Goal: Information Seeking & Learning: Learn about a topic

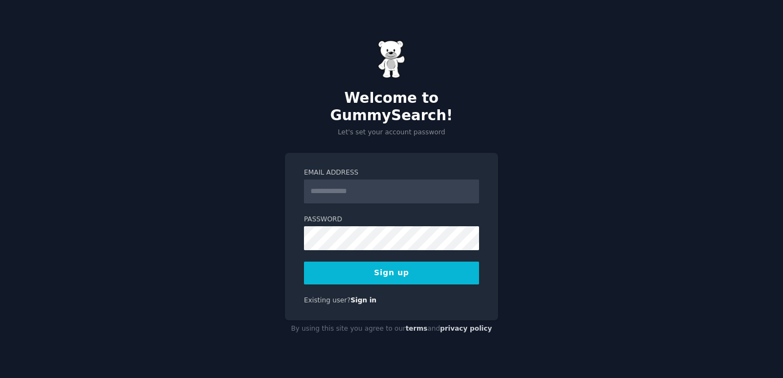
click at [402, 187] on input "Email Address" at bounding box center [391, 192] width 175 height 24
type input "**********"
click at [430, 264] on button "Sign up" at bounding box center [391, 273] width 175 height 23
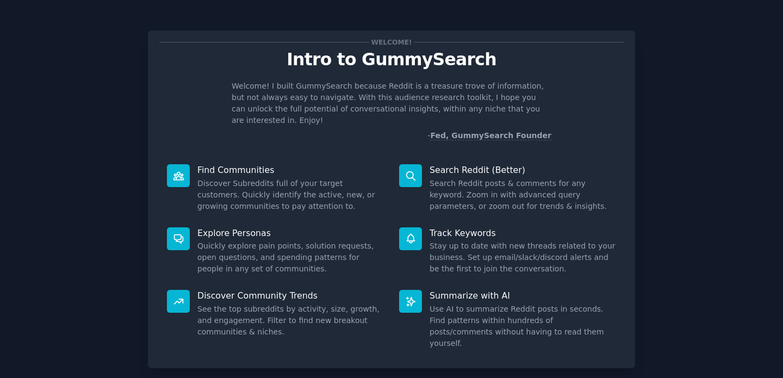
scroll to position [47, 0]
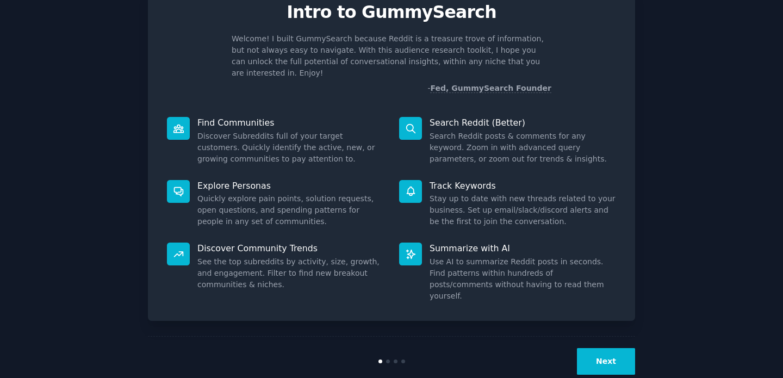
click at [603, 348] on button "Next" at bounding box center [606, 361] width 58 height 27
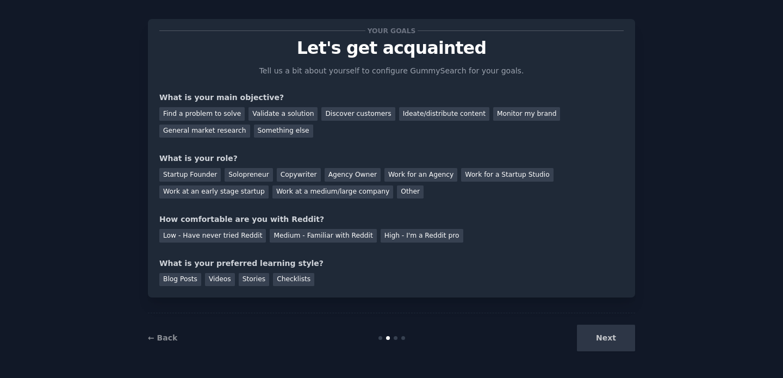
scroll to position [11, 0]
click at [201, 110] on div "Find a problem to solve" at bounding box center [201, 114] width 85 height 14
click at [284, 112] on div "Validate a solution" at bounding box center [283, 114] width 69 height 14
click at [201, 110] on div "Find a problem to solve" at bounding box center [201, 114] width 85 height 14
click at [276, 115] on div "Validate a solution" at bounding box center [283, 114] width 69 height 14
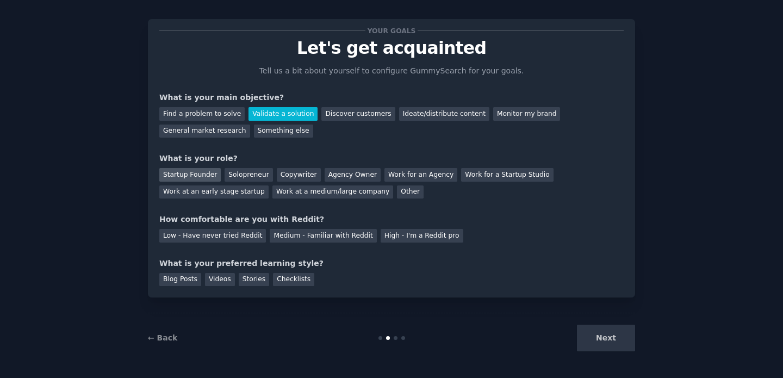
click at [194, 177] on div "Startup Founder" at bounding box center [189, 175] width 61 height 14
click at [233, 176] on div "Solopreneur" at bounding box center [249, 175] width 48 height 14
click at [340, 234] on div "Medium - Familiar with Reddit" at bounding box center [323, 236] width 107 height 14
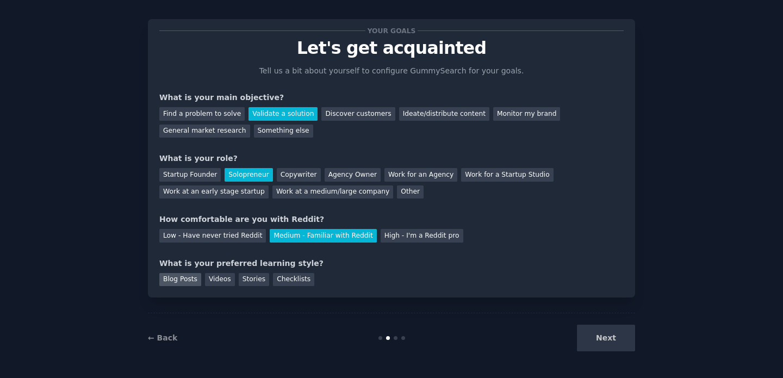
click at [187, 282] on div "Blog Posts" at bounding box center [180, 280] width 42 height 14
click at [259, 282] on div "Stories" at bounding box center [254, 280] width 30 height 14
click at [183, 282] on div "Blog Posts" at bounding box center [180, 280] width 42 height 14
click at [589, 332] on button "Next" at bounding box center [606, 338] width 58 height 27
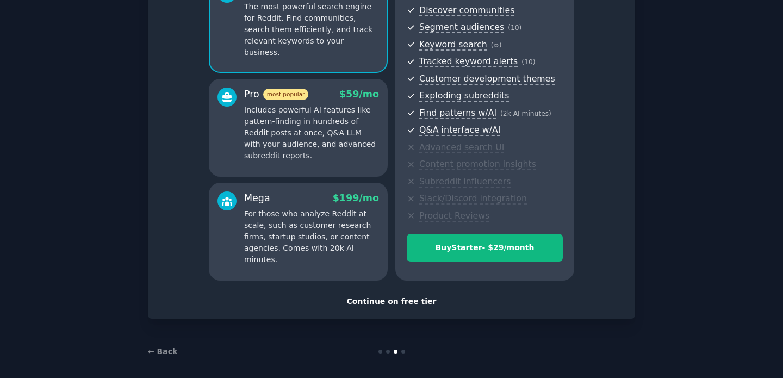
scroll to position [128, 0]
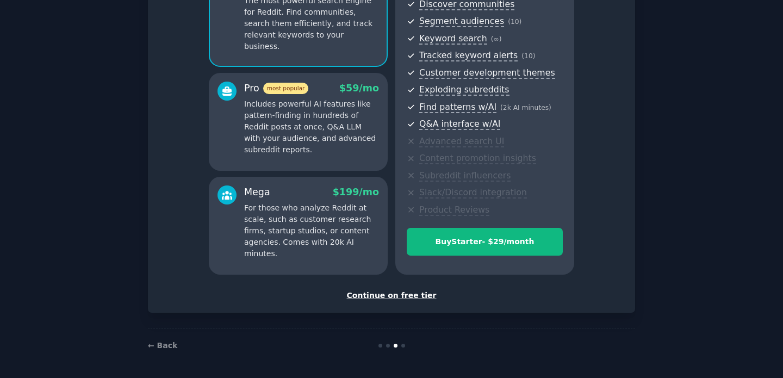
click at [421, 294] on div "Continue on free tier" at bounding box center [391, 295] width 465 height 11
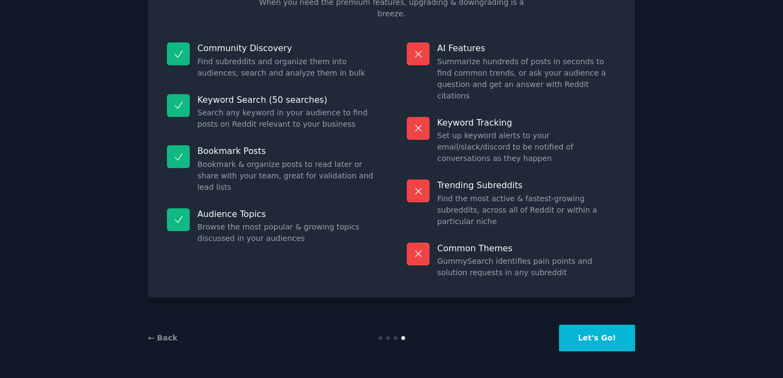
scroll to position [46, 0]
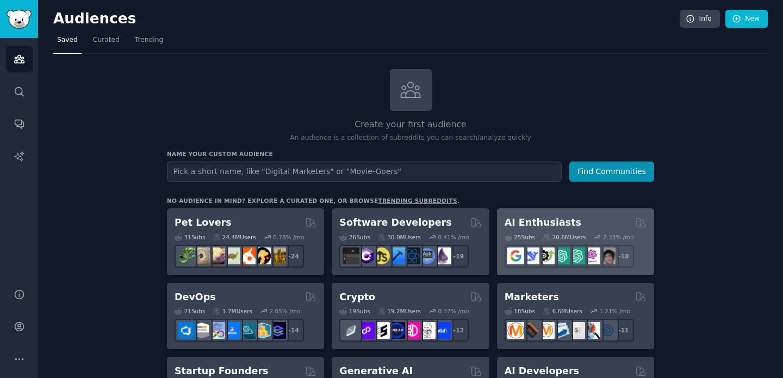
click at [539, 221] on h2 "AI Enthusiasts" at bounding box center [543, 223] width 77 height 14
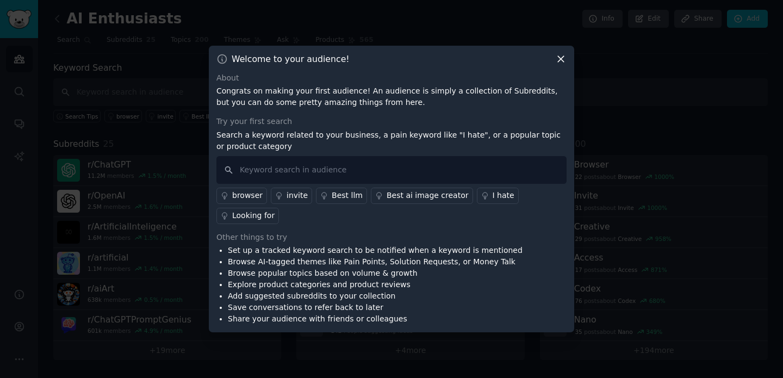
click at [565, 69] on div "Welcome to your audience! About Congrats on making your first audience! An audi…" at bounding box center [392, 189] width 366 height 287
click at [559, 60] on icon at bounding box center [561, 59] width 6 height 6
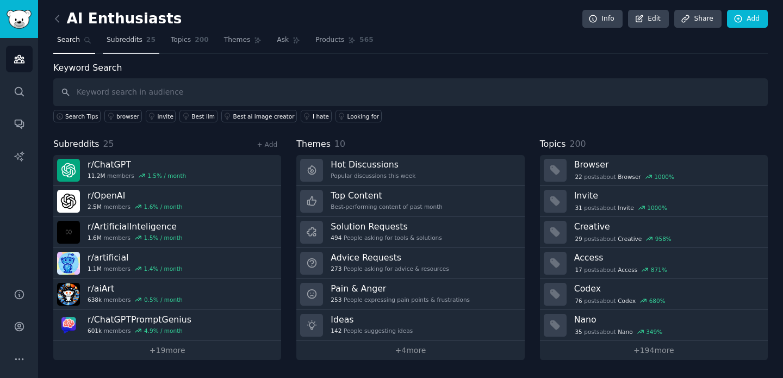
click at [143, 40] on link "Subreddits 25" at bounding box center [131, 43] width 57 height 22
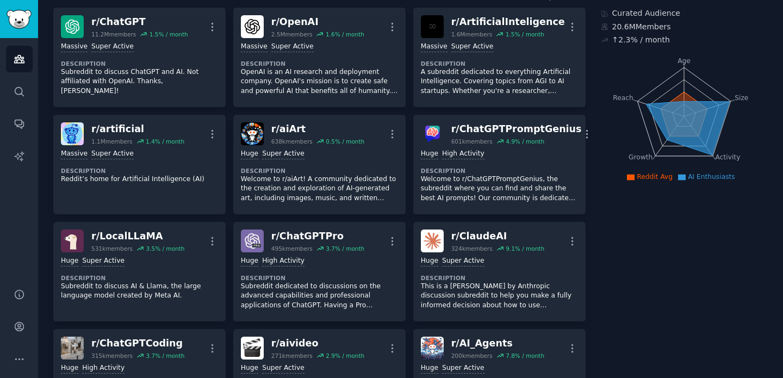
scroll to position [72, 0]
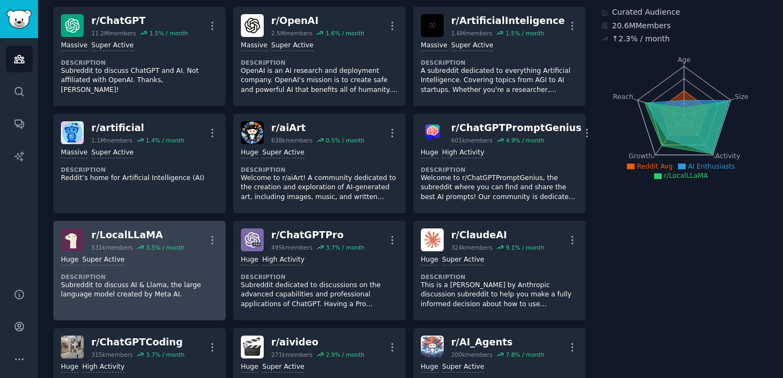
click at [124, 279] on dt "Description" at bounding box center [139, 277] width 157 height 8
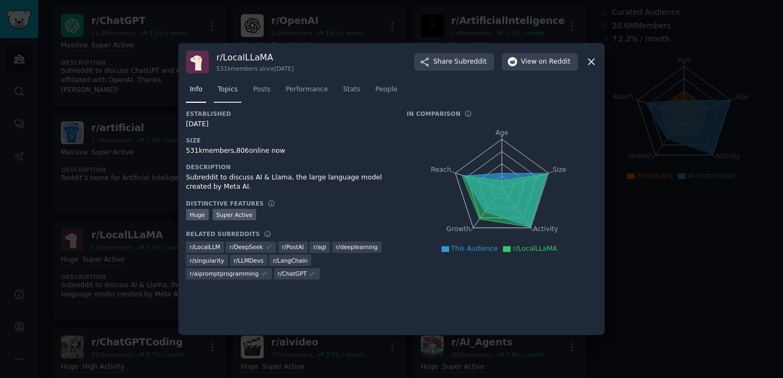
click at [231, 91] on span "Topics" at bounding box center [228, 90] width 20 height 10
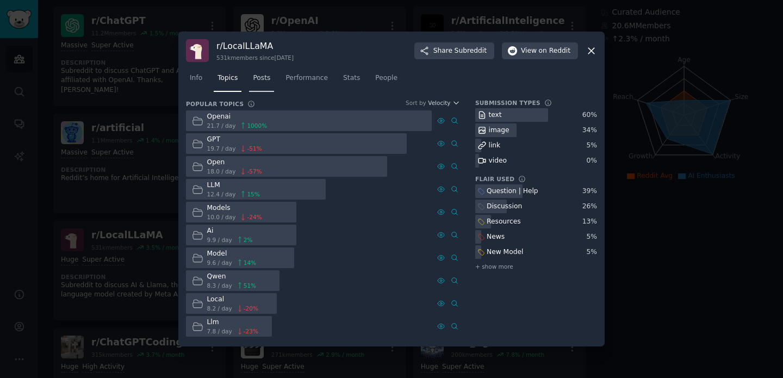
click at [262, 79] on span "Posts" at bounding box center [261, 78] width 17 height 10
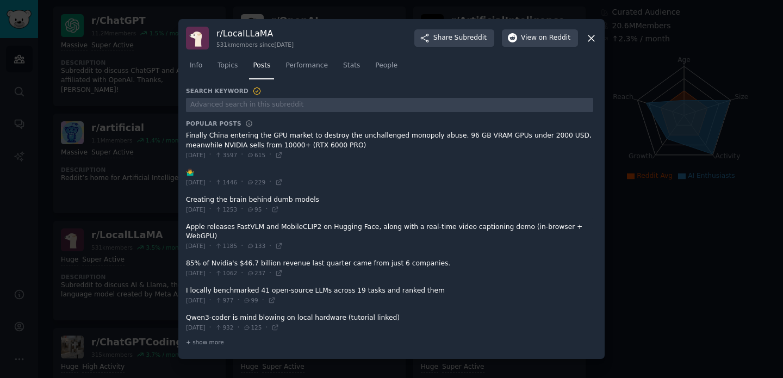
click at [131, 97] on div at bounding box center [391, 189] width 783 height 378
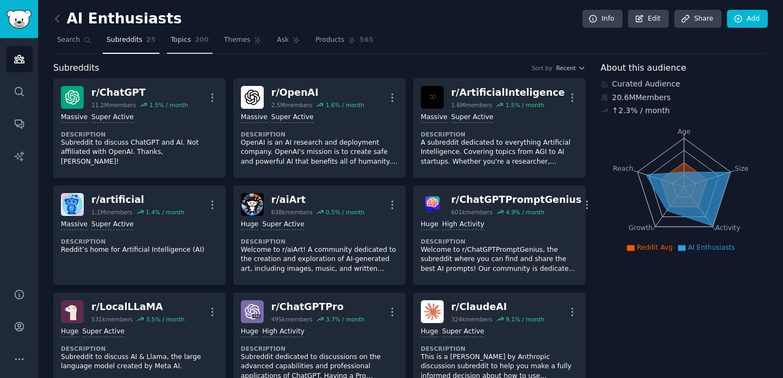
click at [191, 41] on link "Topics 200" at bounding box center [190, 43] width 46 height 22
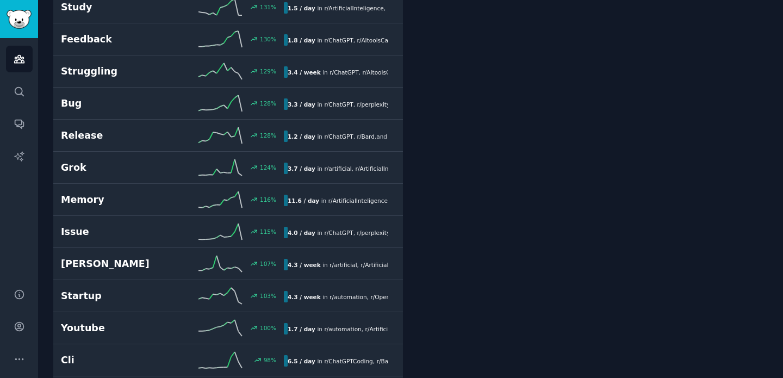
scroll to position [647, 0]
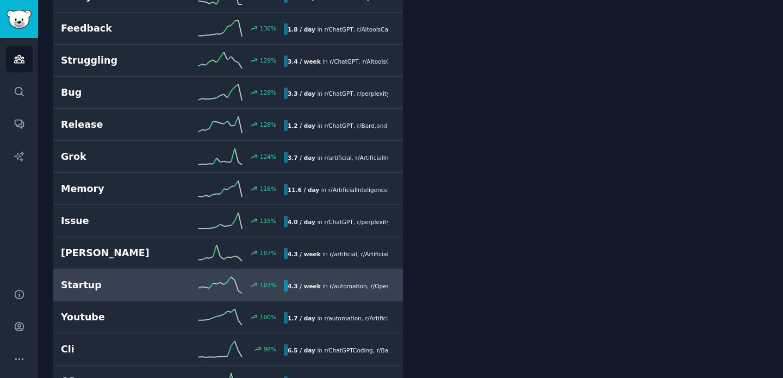
click at [85, 283] on h2 "Startup" at bounding box center [117, 286] width 112 height 14
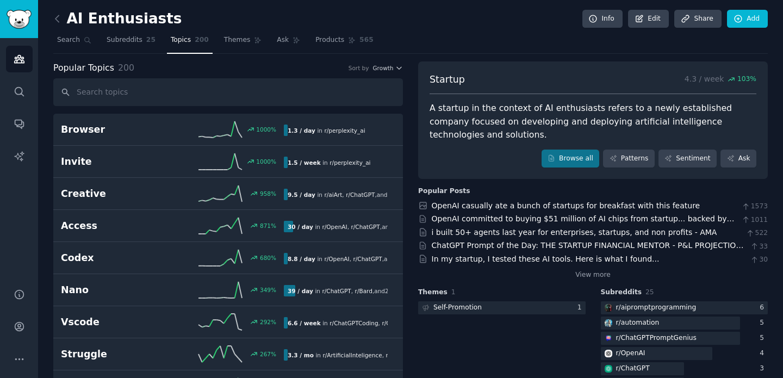
click at [587, 130] on div "A startup in the context of AI enthusiasts refers to a newly established compan…" at bounding box center [593, 122] width 327 height 40
click at [588, 127] on div "A startup in the context of AI enthusiasts refers to a newly established compan…" at bounding box center [593, 122] width 327 height 40
click at [730, 154] on link "Ask" at bounding box center [739, 159] width 36 height 18
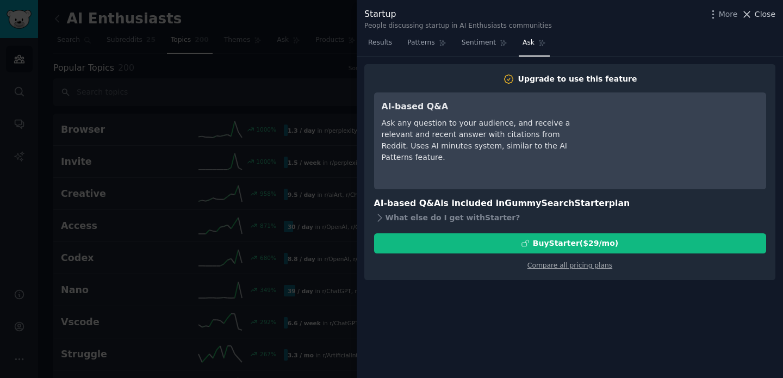
click at [750, 15] on icon at bounding box center [748, 14] width 6 height 6
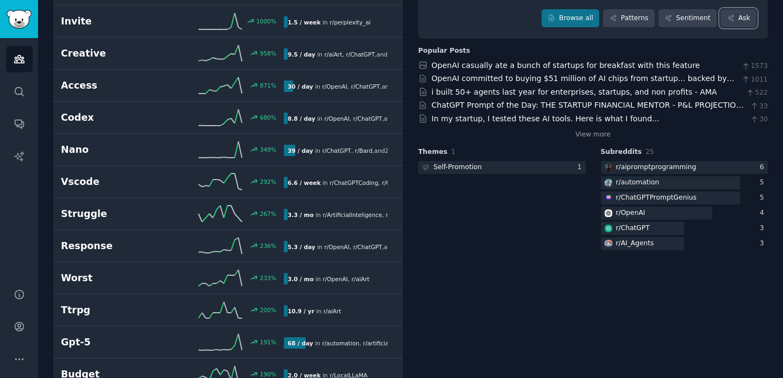
scroll to position [145, 0]
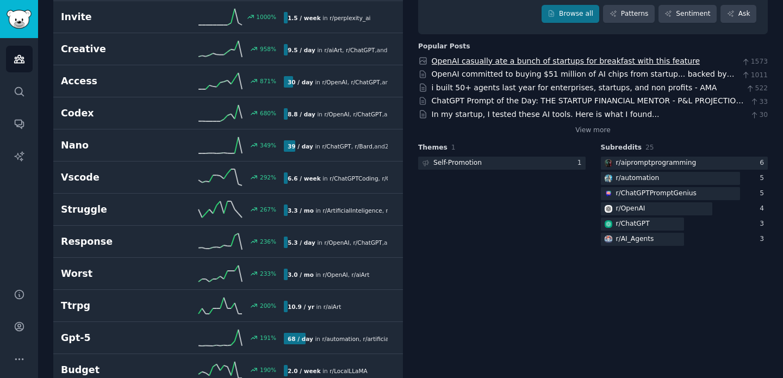
click at [633, 62] on link "OpenAI casually ate a bunch of startups for breakfast with this feature" at bounding box center [566, 61] width 269 height 9
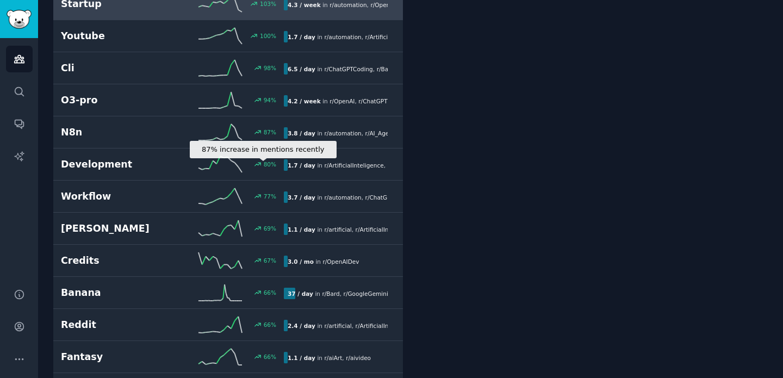
scroll to position [962, 0]
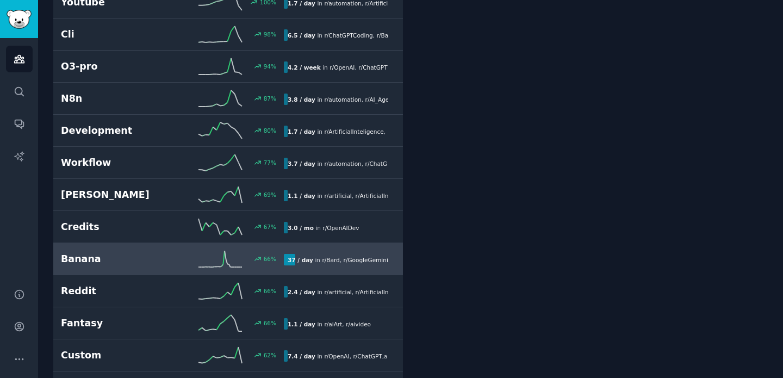
click at [83, 257] on h2 "Banana" at bounding box center [117, 259] width 112 height 14
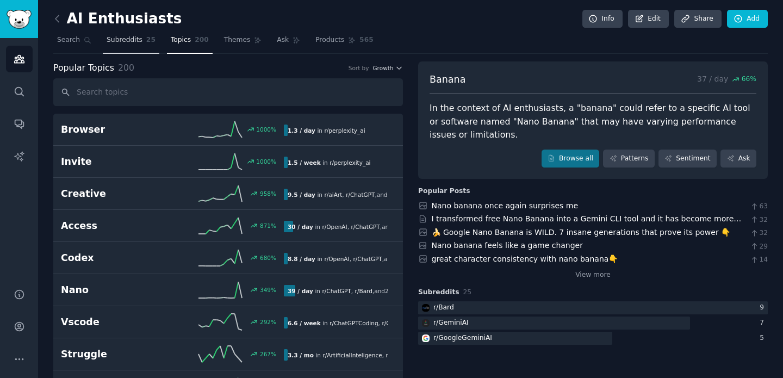
click at [116, 42] on span "Subreddits" at bounding box center [125, 40] width 36 height 10
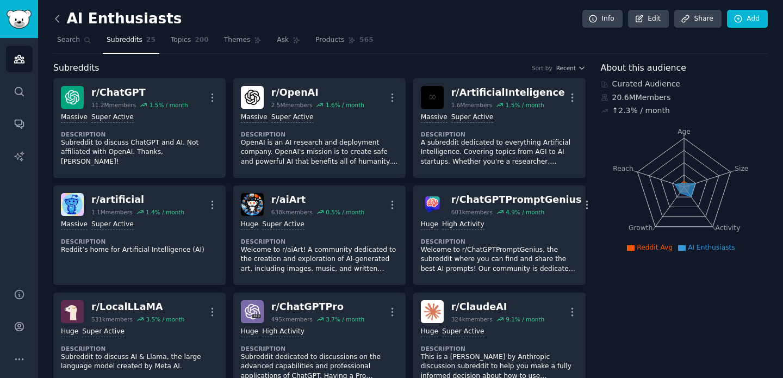
click at [55, 14] on icon at bounding box center [57, 18] width 11 height 11
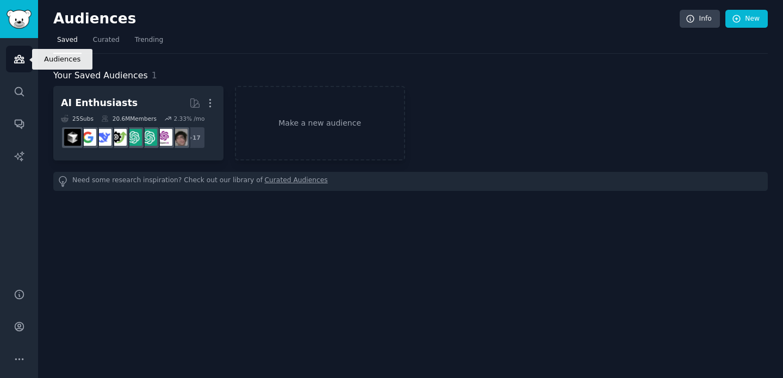
click at [25, 57] on link "Audiences" at bounding box center [19, 59] width 27 height 27
click at [45, 55] on div "Audiences Info New Saved Curated Trending Your Saved Audiences 1 AI Enthusiasts…" at bounding box center [410, 189] width 745 height 378
click at [104, 42] on span "Curated" at bounding box center [106, 40] width 27 height 10
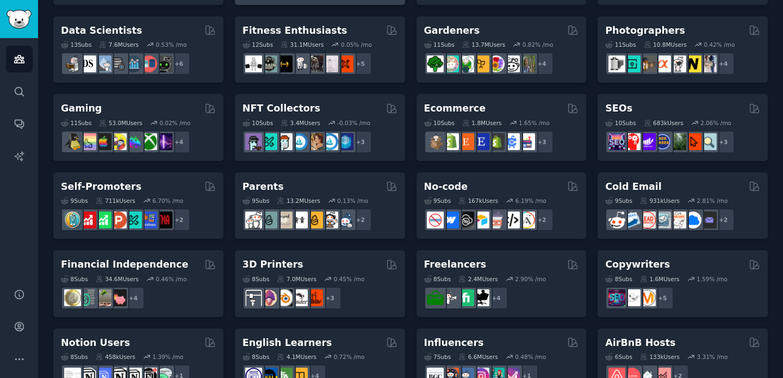
scroll to position [306, 0]
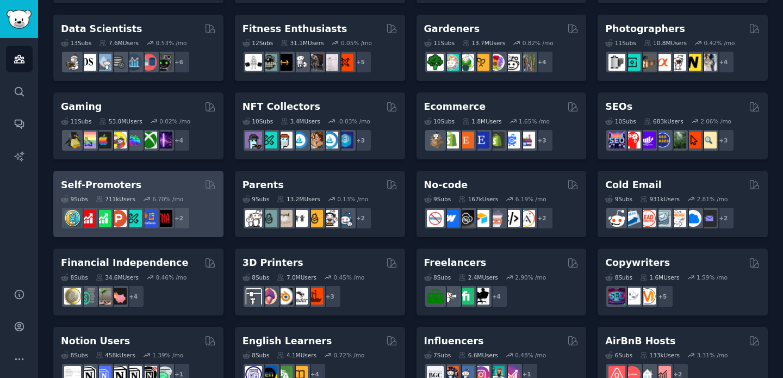
click at [114, 190] on h2 "Self-Promoters" at bounding box center [101, 185] width 81 height 14
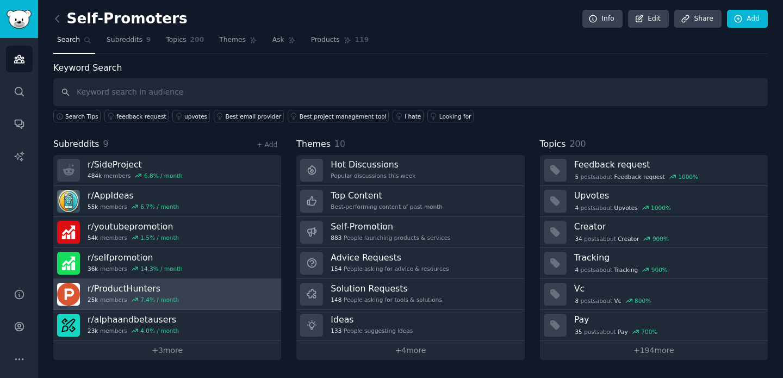
click at [134, 284] on h3 "r/ ProductHunters" at bounding box center [133, 288] width 91 height 11
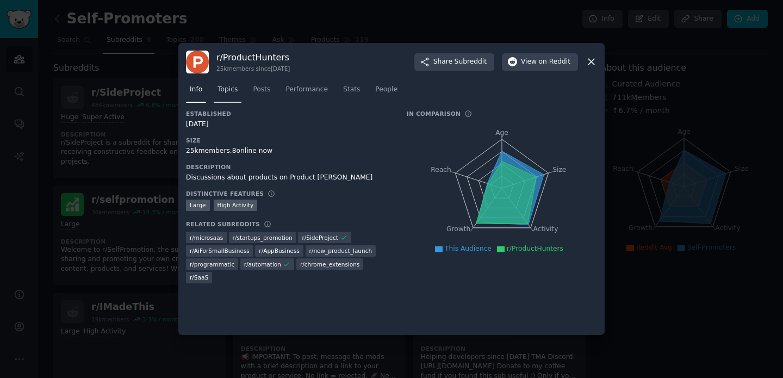
click at [230, 91] on span "Topics" at bounding box center [228, 90] width 20 height 10
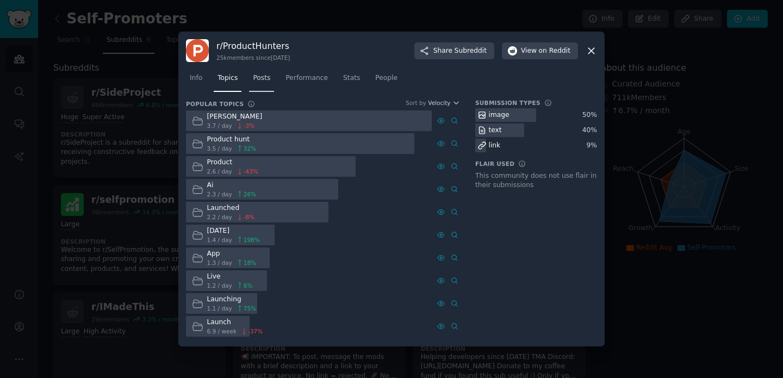
click at [267, 81] on span "Posts" at bounding box center [261, 78] width 17 height 10
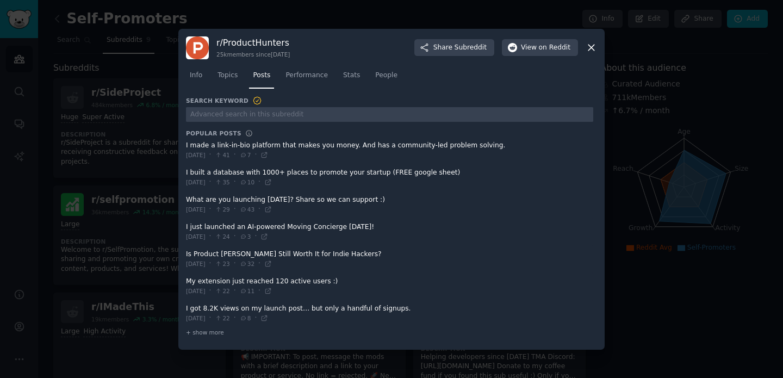
click at [267, 81] on link "Posts" at bounding box center [261, 78] width 25 height 22
click at [343, 201] on span at bounding box center [390, 205] width 408 height 27
click at [343, 200] on span at bounding box center [390, 205] width 408 height 27
click at [224, 199] on span at bounding box center [390, 205] width 408 height 27
click at [224, 198] on span at bounding box center [390, 205] width 408 height 27
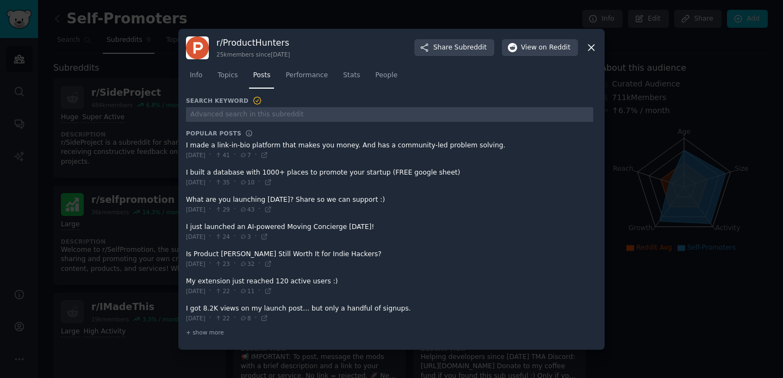
click at [224, 198] on span at bounding box center [390, 205] width 408 height 27
click at [206, 207] on span "[DATE]" at bounding box center [196, 210] width 20 height 8
click at [206, 206] on span "[DATE]" at bounding box center [196, 210] width 20 height 8
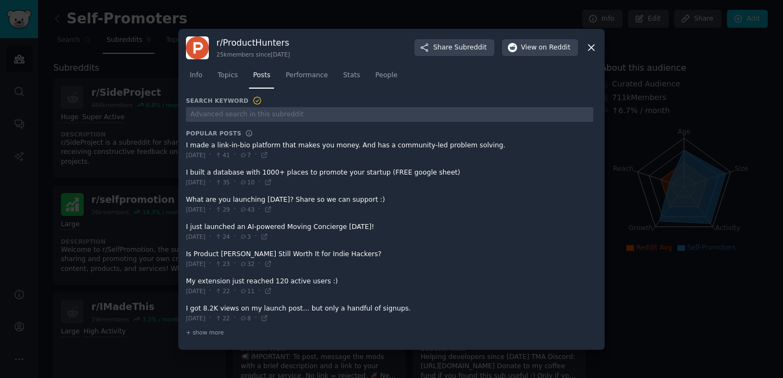
click at [233, 201] on span at bounding box center [390, 205] width 408 height 27
click at [243, 144] on span at bounding box center [390, 150] width 408 height 27
click at [230, 133] on h3 "Popular Posts" at bounding box center [213, 133] width 55 height 8
click at [230, 226] on span at bounding box center [390, 232] width 408 height 27
click at [234, 199] on span at bounding box center [390, 205] width 408 height 27
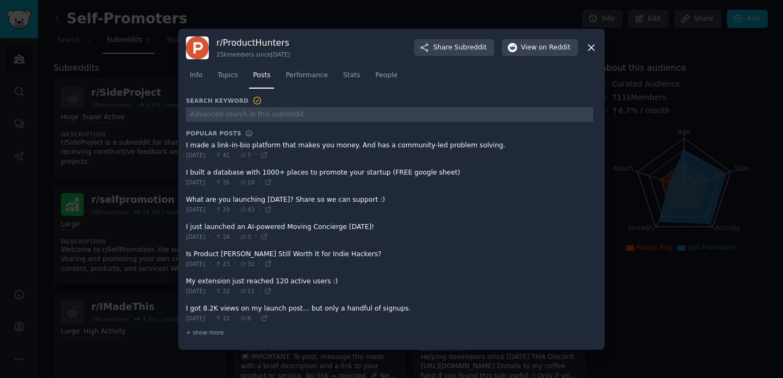
click at [285, 139] on span at bounding box center [390, 150] width 408 height 27
click at [238, 82] on link "Topics" at bounding box center [228, 78] width 28 height 22
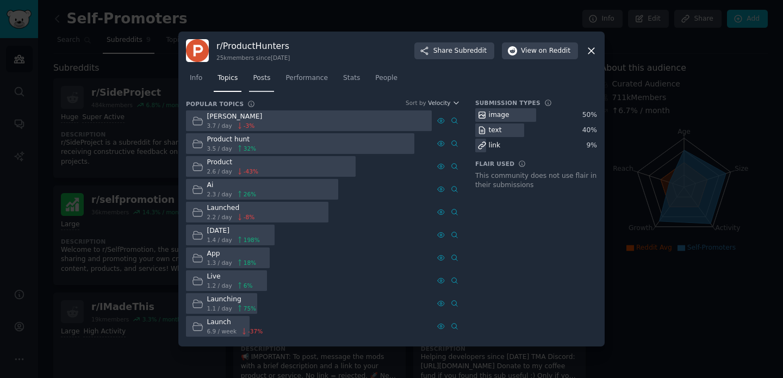
click at [269, 83] on link "Posts" at bounding box center [261, 81] width 25 height 22
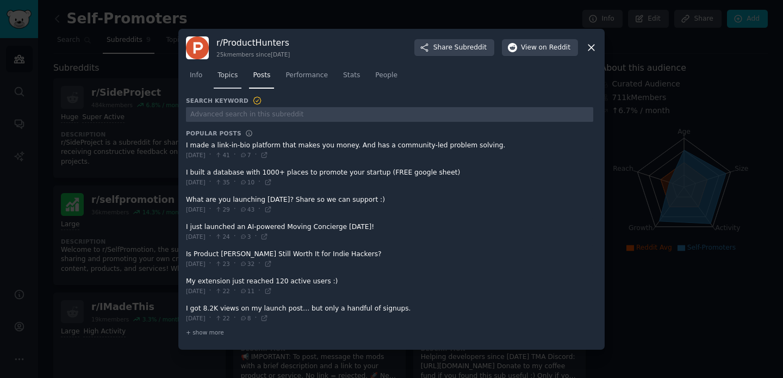
click at [223, 77] on span "Topics" at bounding box center [228, 76] width 20 height 10
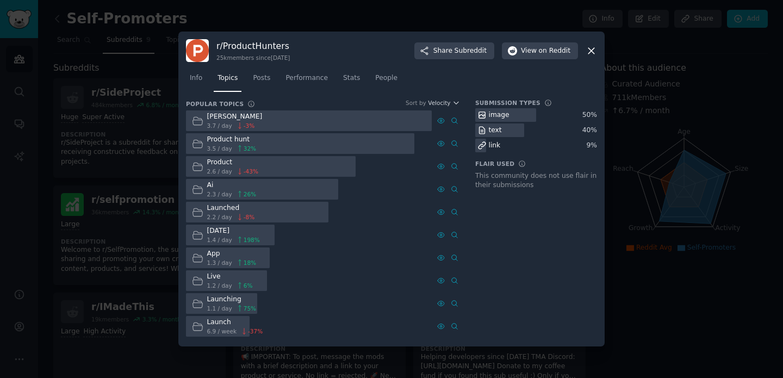
click at [223, 300] on div "Launching" at bounding box center [232, 300] width 50 height 10
click at [198, 300] on icon at bounding box center [197, 303] width 11 height 11
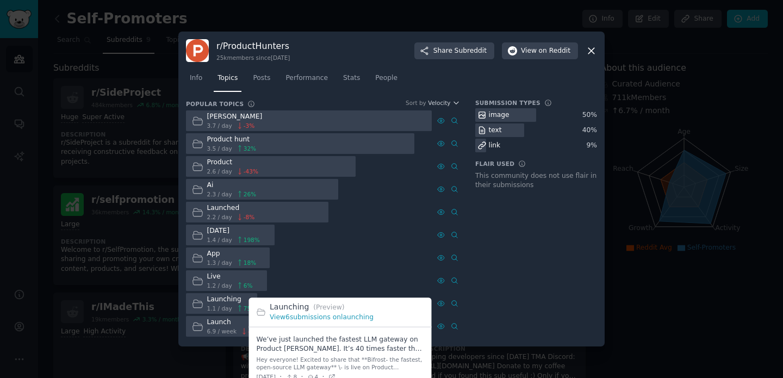
click at [446, 306] on div at bounding box center [441, 303] width 11 height 11
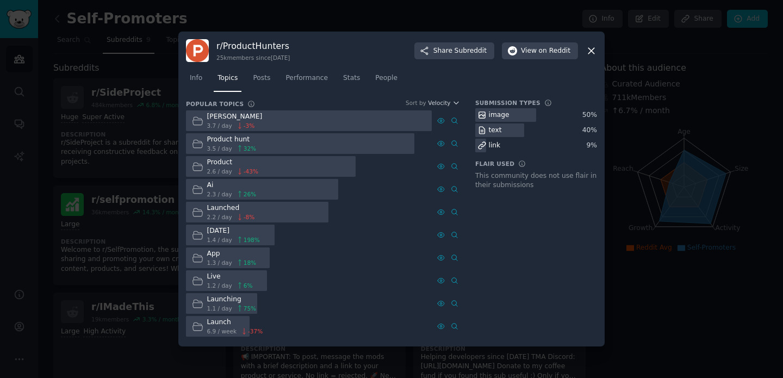
click at [221, 322] on div "Launch" at bounding box center [235, 323] width 56 height 10
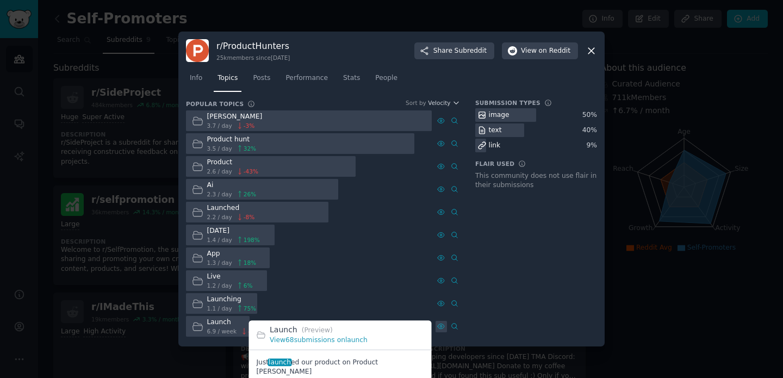
click at [443, 328] on icon at bounding box center [441, 327] width 8 height 8
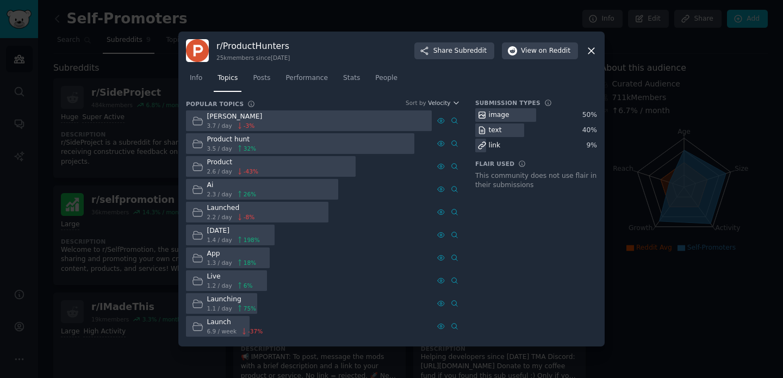
click at [220, 318] on div "Launch" at bounding box center [235, 323] width 56 height 10
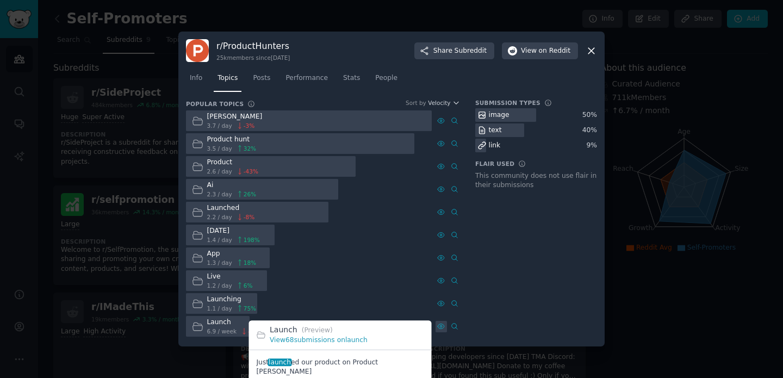
click at [440, 326] on icon at bounding box center [441, 327] width 8 height 8
click at [322, 340] on link "View 68 submissions on launch" at bounding box center [319, 341] width 98 height 8
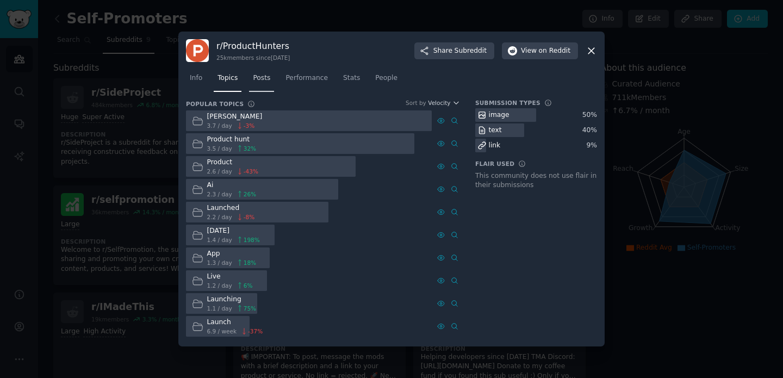
click at [267, 77] on span "Posts" at bounding box center [261, 78] width 17 height 10
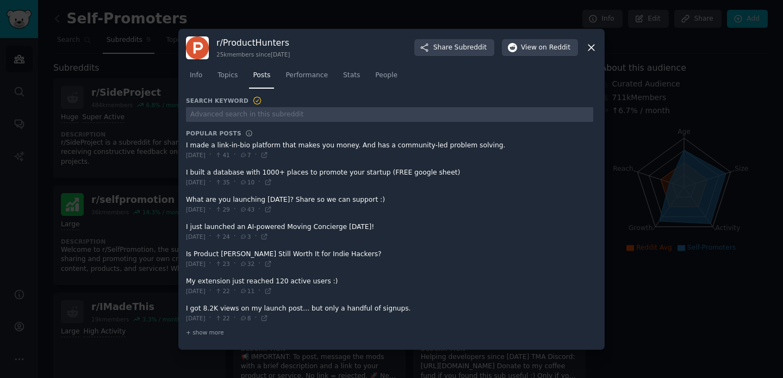
click at [312, 257] on span at bounding box center [390, 259] width 408 height 27
click at [312, 255] on span at bounding box center [390, 259] width 408 height 27
click at [312, 254] on span at bounding box center [390, 259] width 408 height 27
click at [320, 311] on span at bounding box center [390, 313] width 408 height 27
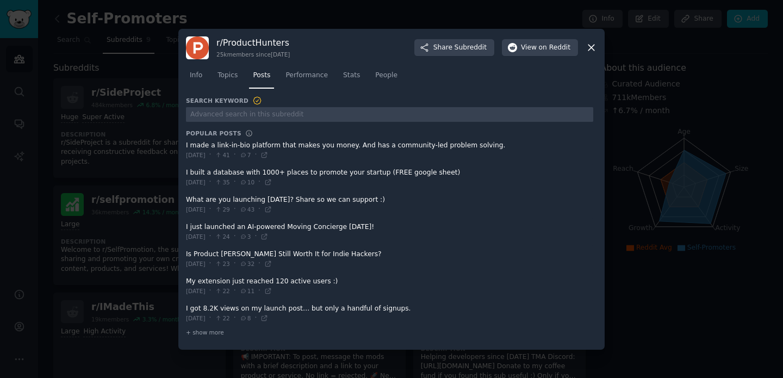
click at [342, 304] on span at bounding box center [390, 313] width 408 height 27
click at [248, 319] on icon at bounding box center [244, 319] width 8 height 6
click at [206, 314] on span "[DATE]" at bounding box center [196, 318] width 20 height 8
click at [206, 315] on span "[DATE]" at bounding box center [196, 318] width 20 height 8
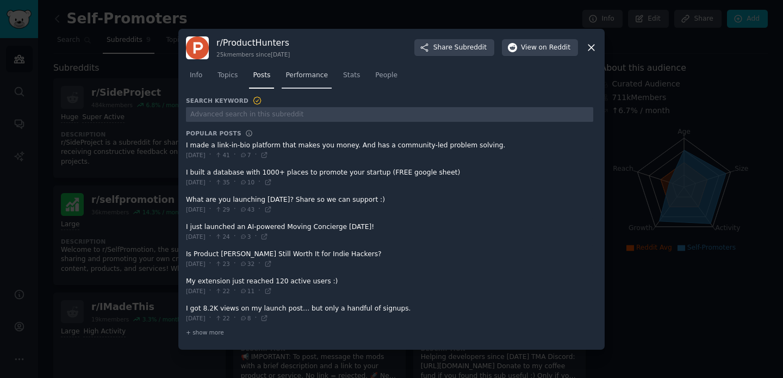
click at [324, 79] on span "Performance" at bounding box center [307, 76] width 42 height 10
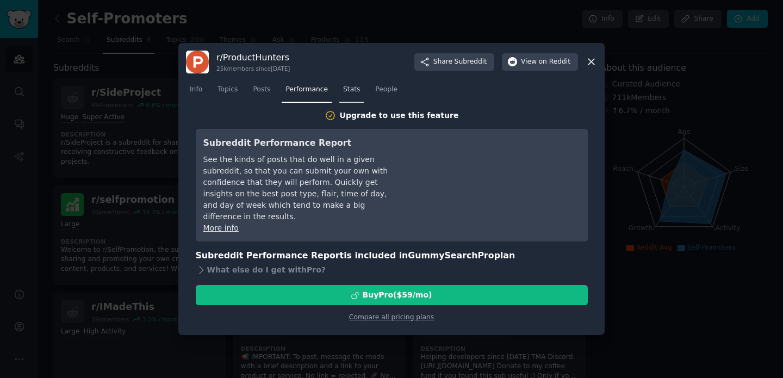
click at [353, 88] on span "Stats" at bounding box center [351, 90] width 17 height 10
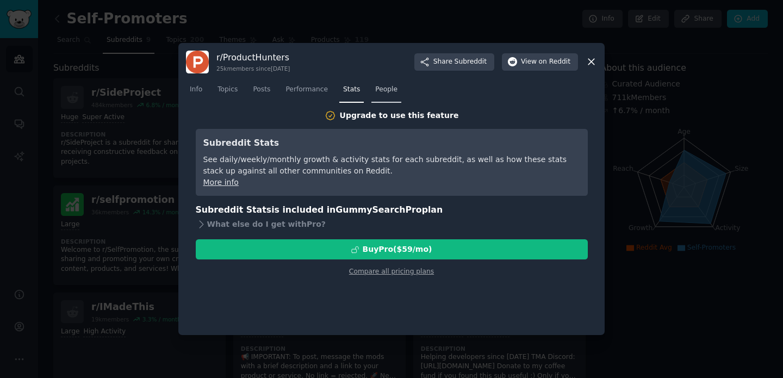
click at [391, 92] on span "People" at bounding box center [386, 90] width 22 height 10
click at [269, 88] on span "Posts" at bounding box center [261, 90] width 17 height 10
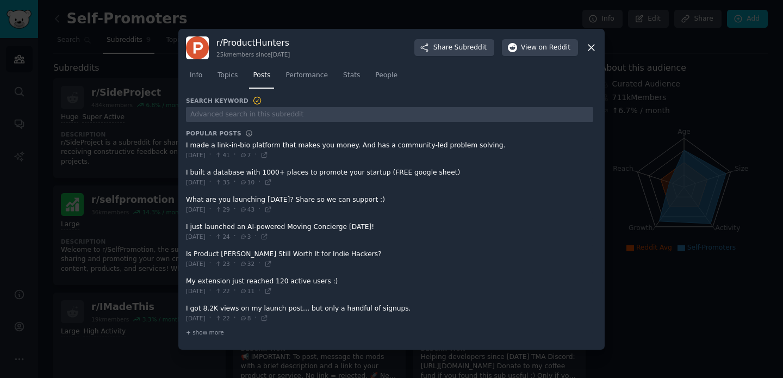
click at [328, 230] on span at bounding box center [390, 232] width 408 height 27
click at [549, 45] on span "on Reddit" at bounding box center [555, 48] width 32 height 10
